Goal: Navigation & Orientation: Find specific page/section

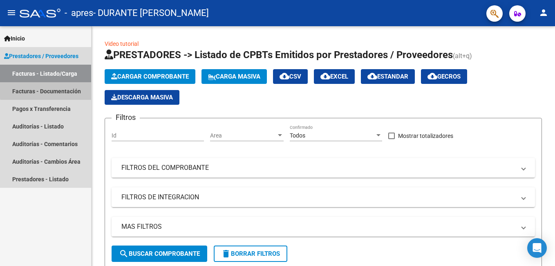
click at [55, 89] on link "Facturas - Documentación" at bounding box center [45, 91] width 91 height 18
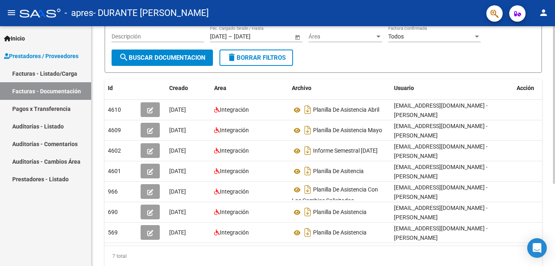
scroll to position [94, 0]
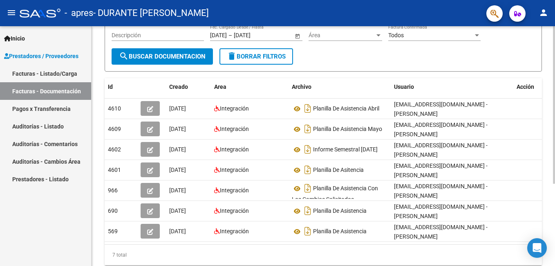
click at [537, 190] on div "PRESTADORES -> Comprobantes - Documentación Respaldatoria cloud_download Export…" at bounding box center [325, 112] width 466 height 358
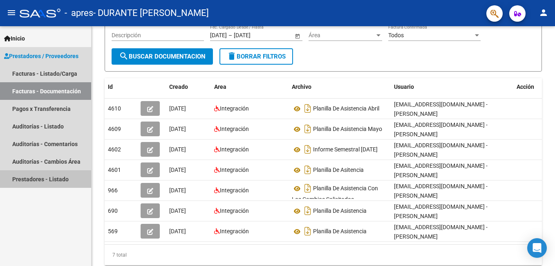
click at [43, 177] on link "Prestadores - Listado" at bounding box center [45, 179] width 91 height 18
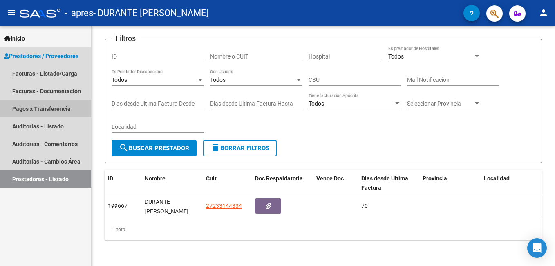
click at [43, 109] on link "Pagos x Transferencia" at bounding box center [45, 109] width 91 height 18
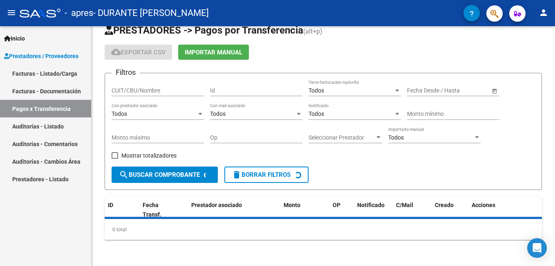
scroll to position [34, 0]
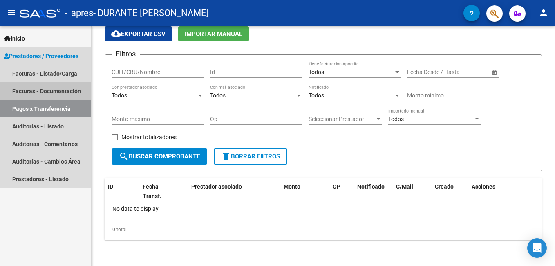
click at [45, 92] on link "Facturas - Documentación" at bounding box center [45, 91] width 91 height 18
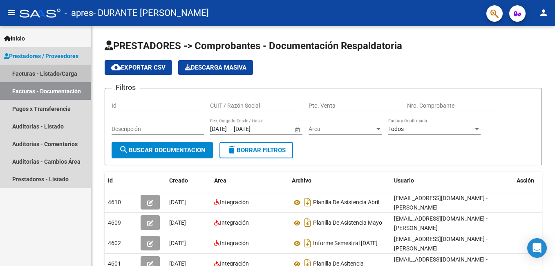
click at [50, 75] on link "Facturas - Listado/Carga" at bounding box center [45, 74] width 91 height 18
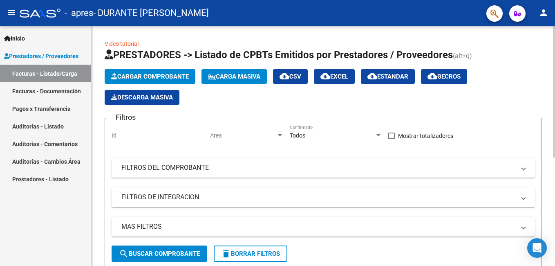
drag, startPoint x: 553, startPoint y: 76, endPoint x: 544, endPoint y: 105, distance: 30.0
click at [554, 125] on div at bounding box center [554, 91] width 2 height 131
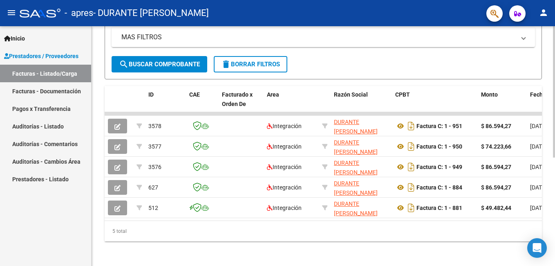
scroll to position [197, 0]
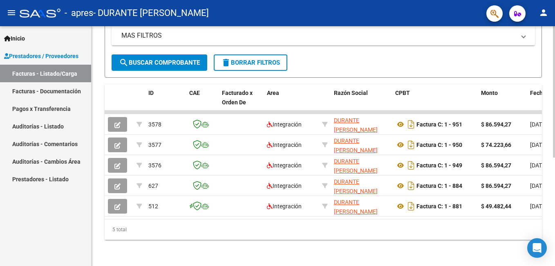
click at [555, 215] on html "menu - apres - DURANTE [PERSON_NAME] person Inicio Instructivos Contacto OS Pre…" at bounding box center [277, 133] width 555 height 266
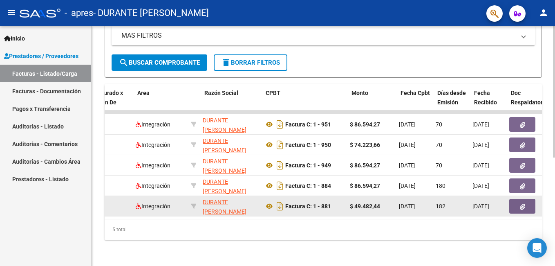
scroll to position [0, 12]
